Goal: Information Seeking & Learning: Learn about a topic

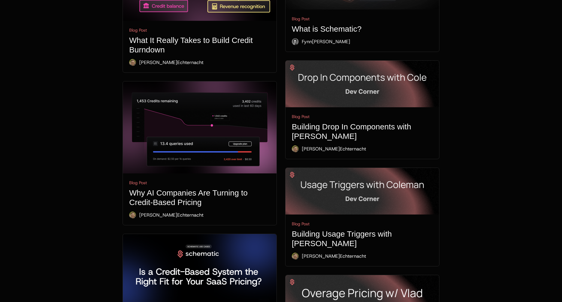
scroll to position [504, 0]
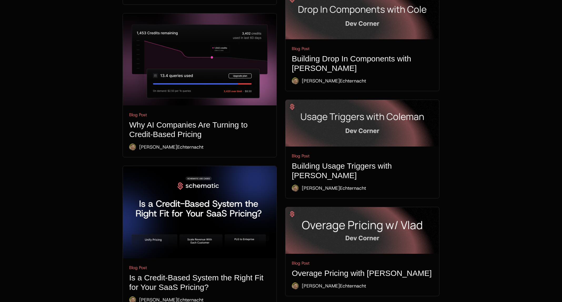
click at [189, 120] on h1 "Why AI Companies Are Turning to Credit-Based Pricing" at bounding box center [199, 129] width 141 height 19
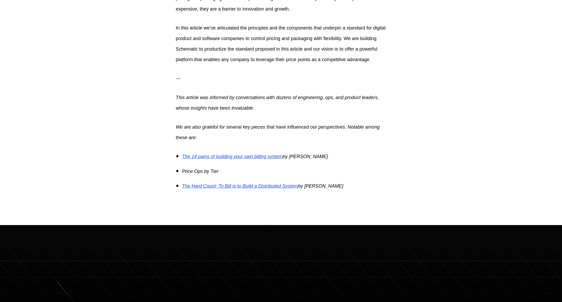
scroll to position [4557, 0]
